Goal: Information Seeking & Learning: Learn about a topic

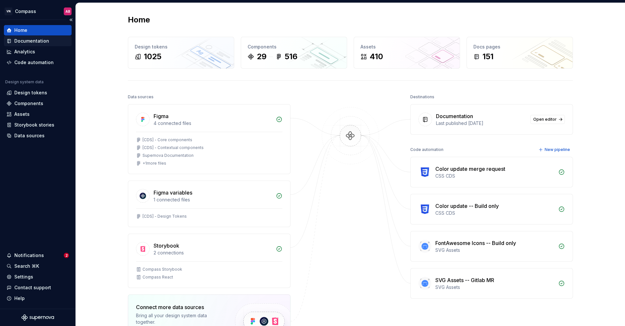
click at [32, 40] on div "Documentation" at bounding box center [31, 41] width 35 height 7
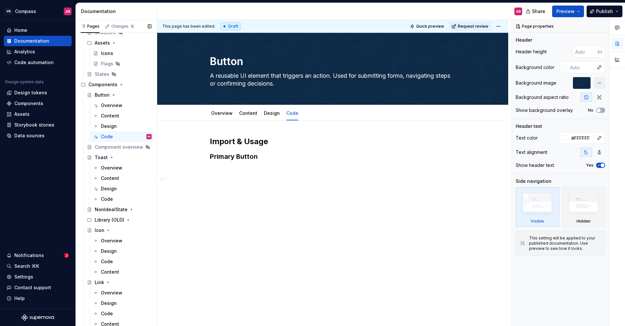
scroll to position [427, 0]
click at [127, 209] on icon "Page tree" at bounding box center [129, 208] width 5 height 5
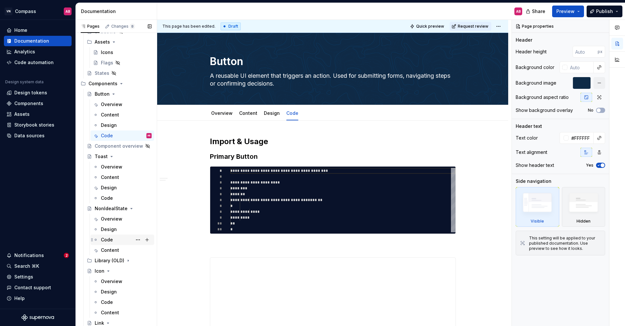
click at [119, 243] on div "Code" at bounding box center [126, 239] width 51 height 9
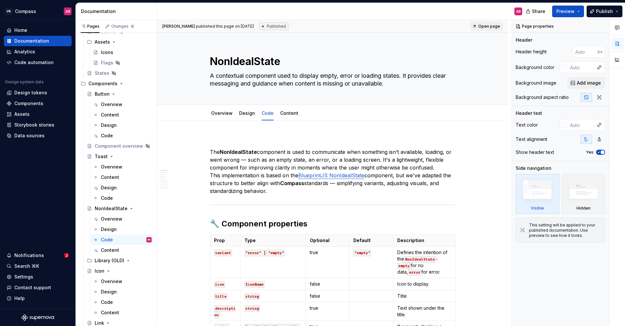
type textarea "*"
